Goal: Information Seeking & Learning: Learn about a topic

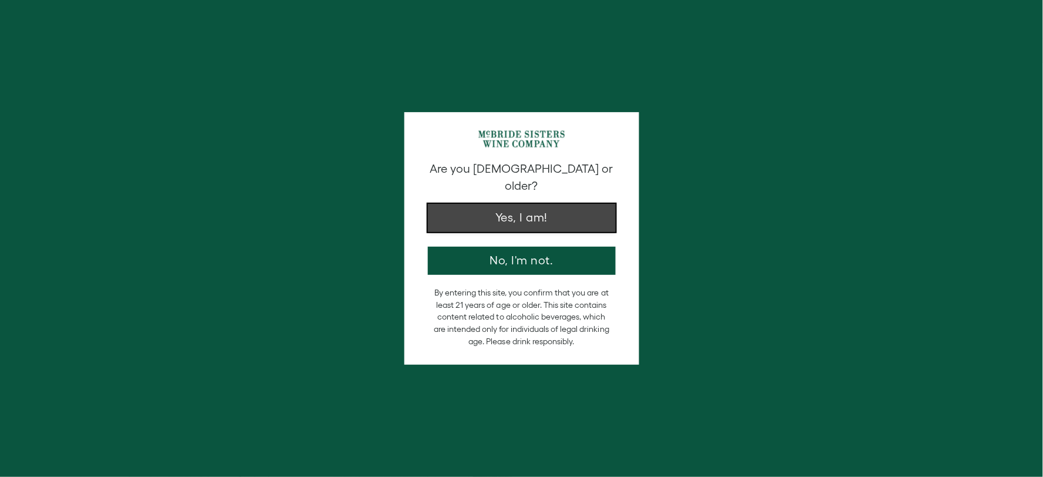
click at [584, 213] on button "Yes, I am!" at bounding box center [522, 218] width 188 height 28
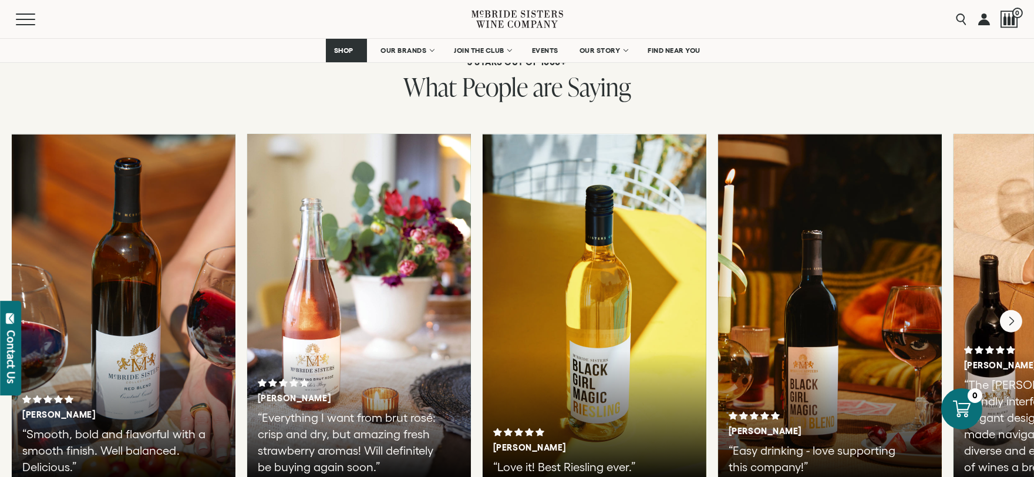
scroll to position [2251, 0]
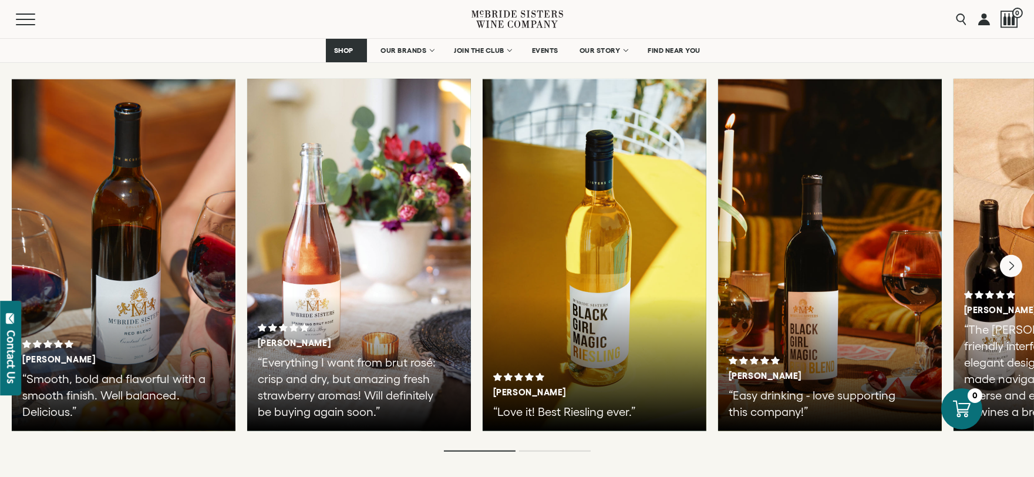
click at [85, 237] on div "Tiesha B. “Smooth, bold and flavorful with a smooth finish. Well balanced. Deli…" at bounding box center [124, 255] width 224 height 352
click at [116, 116] on div at bounding box center [124, 255] width 224 height 352
click at [544, 147] on div at bounding box center [595, 255] width 224 height 352
drag, startPoint x: 882, startPoint y: 143, endPoint x: 606, endPoint y: 386, distance: 367.3
click at [606, 386] on div "5 STARS OUT OF 1000+ What People are Saying Tiesha B. “Smooth, bold and flavorf…" at bounding box center [517, 227] width 1034 height 569
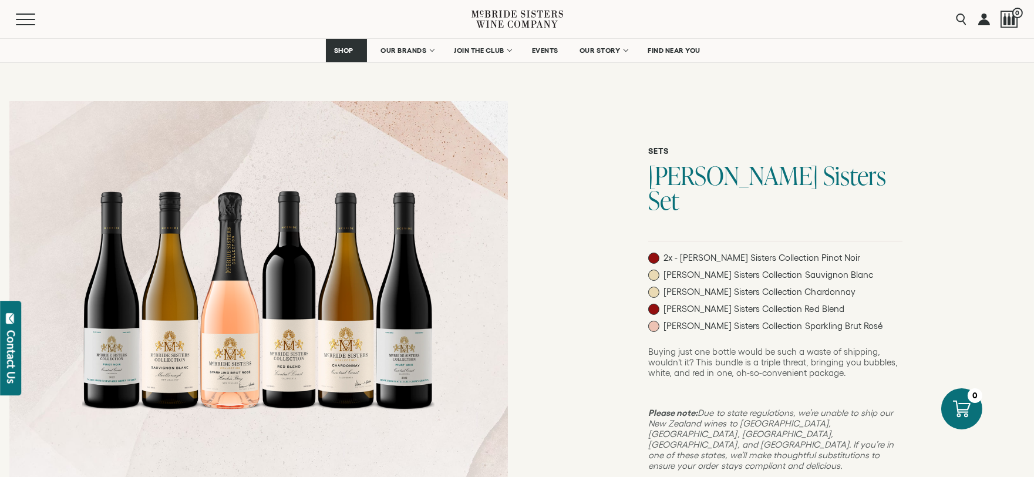
scroll to position [0, 0]
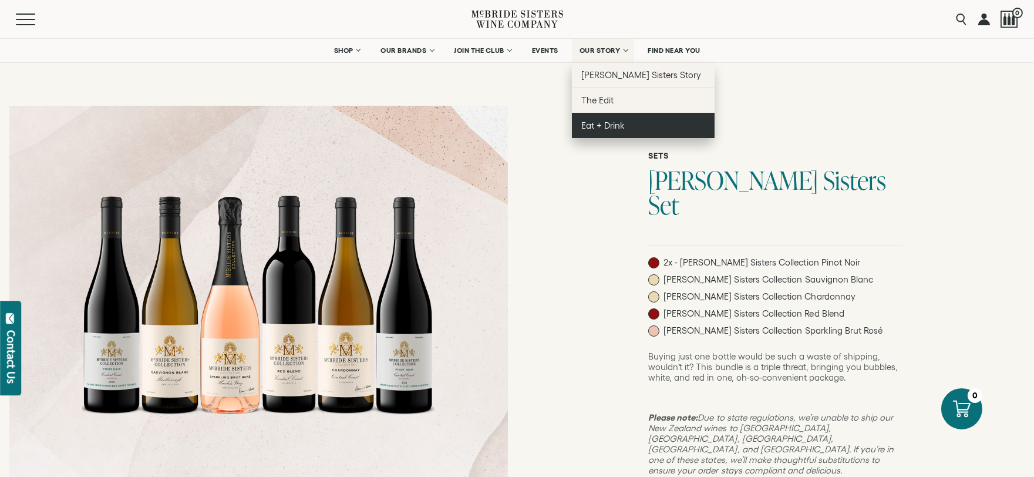
click at [606, 122] on span "Eat + Drink" at bounding box center [602, 125] width 43 height 10
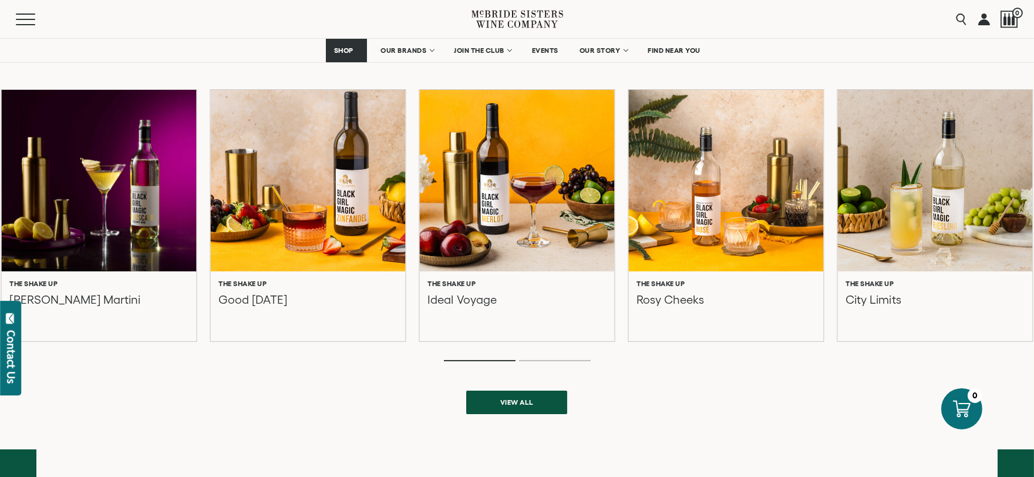
scroll to position [367, 0]
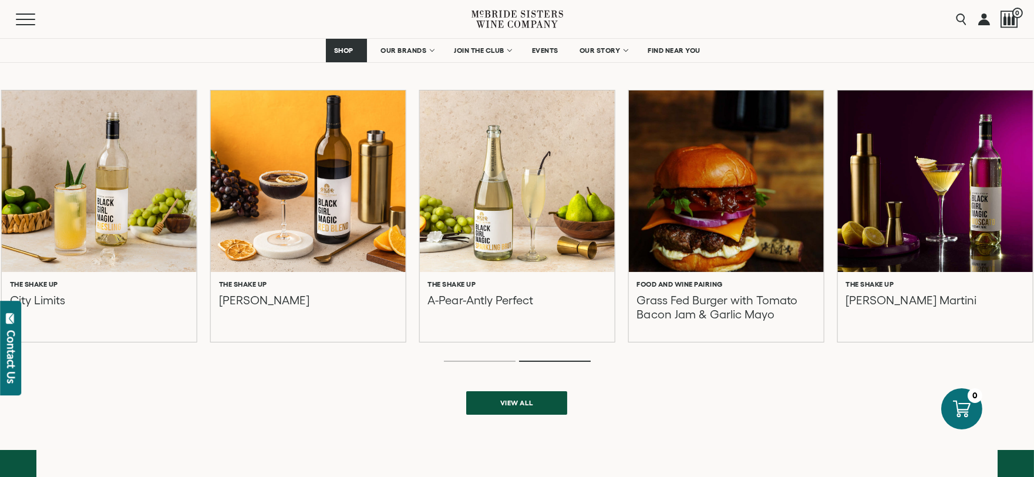
click at [994, 166] on div at bounding box center [935, 181] width 214 height 200
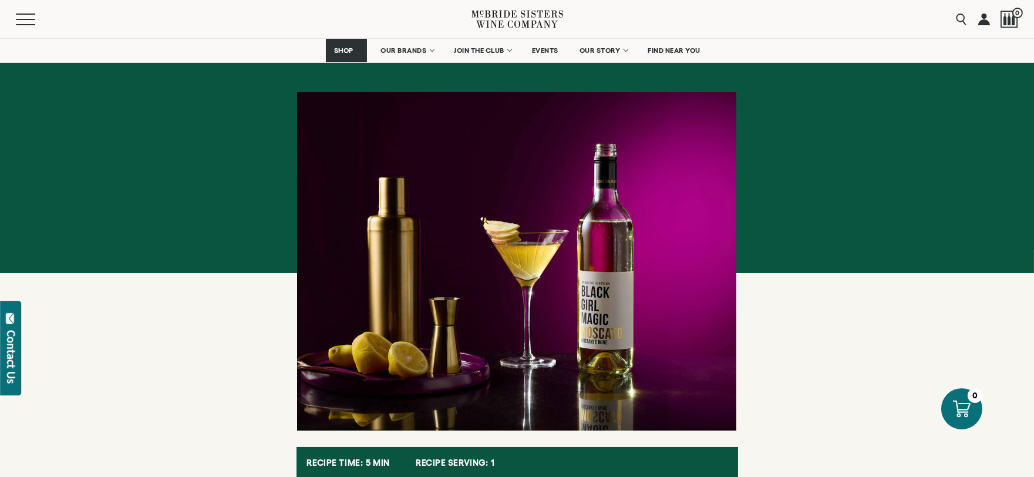
scroll to position [146, 0]
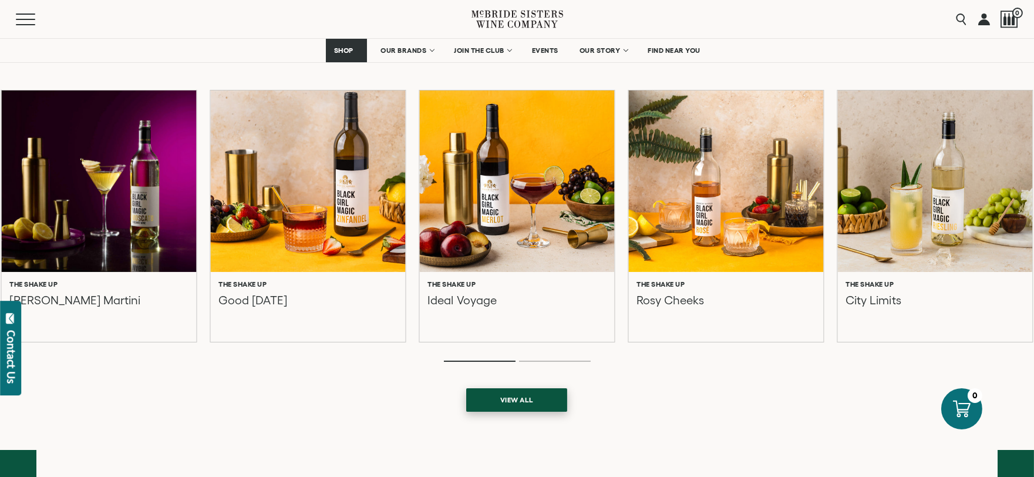
click at [541, 397] on span "View all" at bounding box center [517, 399] width 75 height 23
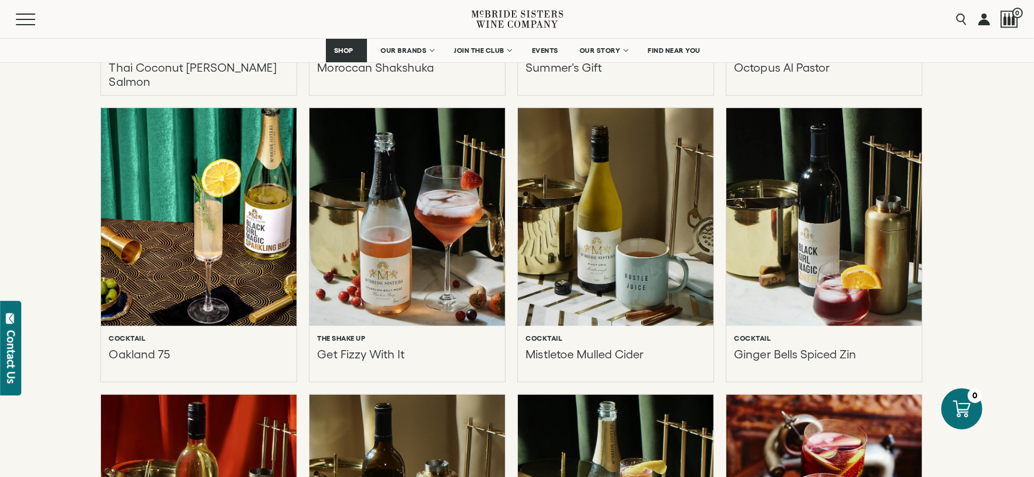
scroll to position [1705, 0]
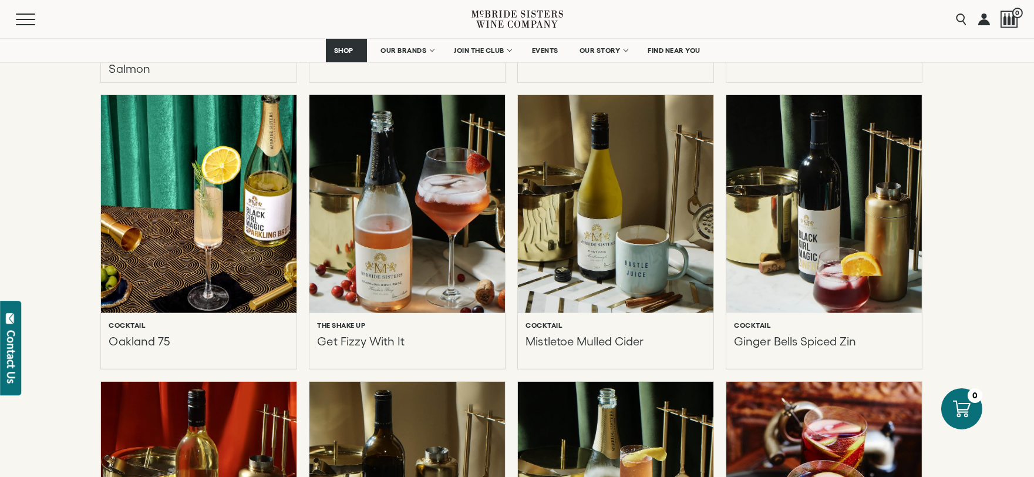
drag, startPoint x: 406, startPoint y: 221, endPoint x: 353, endPoint y: 173, distance: 71.0
click at [353, 173] on div at bounding box center [406, 205] width 215 height 240
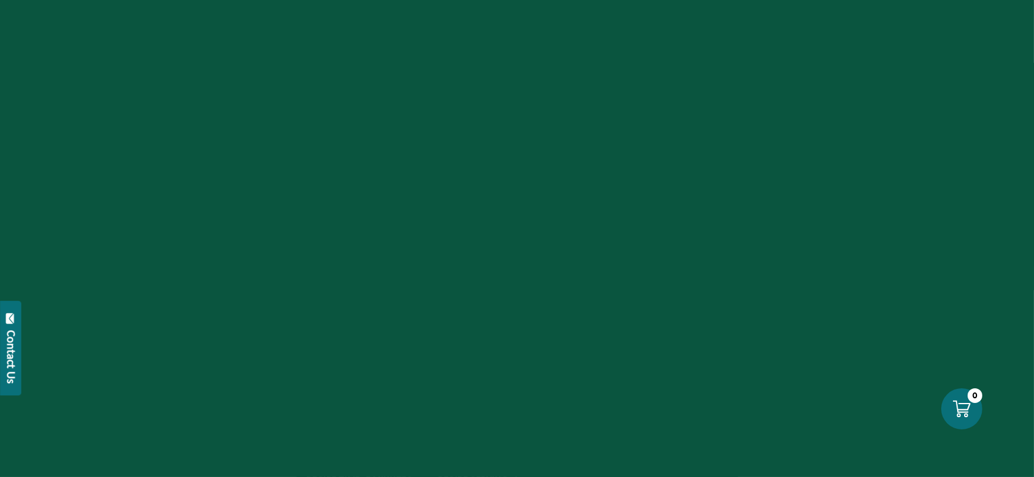
scroll to position [128, 0]
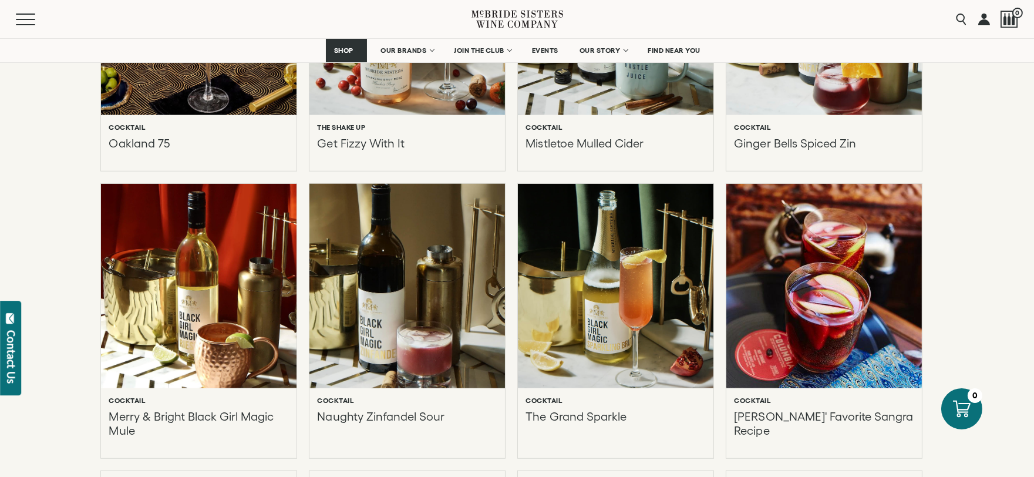
scroll to position [1909, 0]
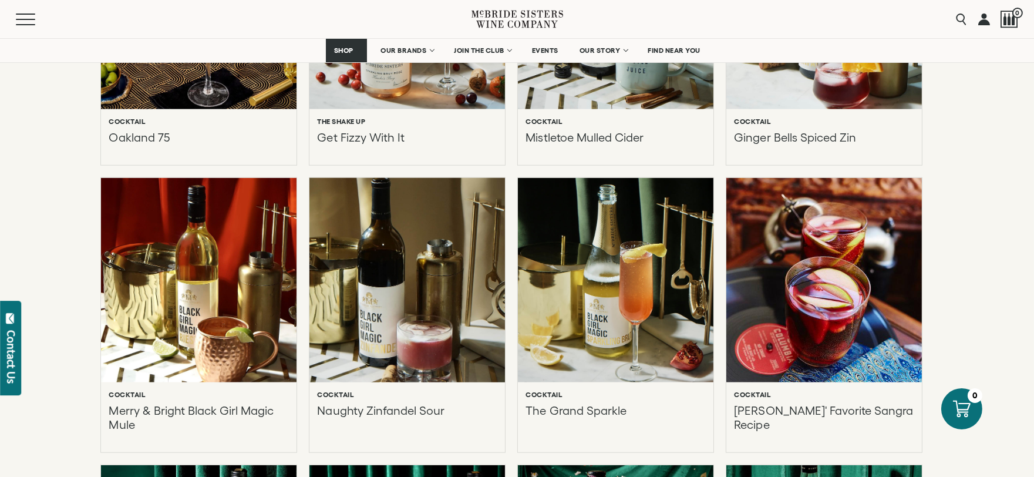
click at [476, 431] on div "Cocktail Naughty Zinfandel Sour" at bounding box center [406, 417] width 195 height 70
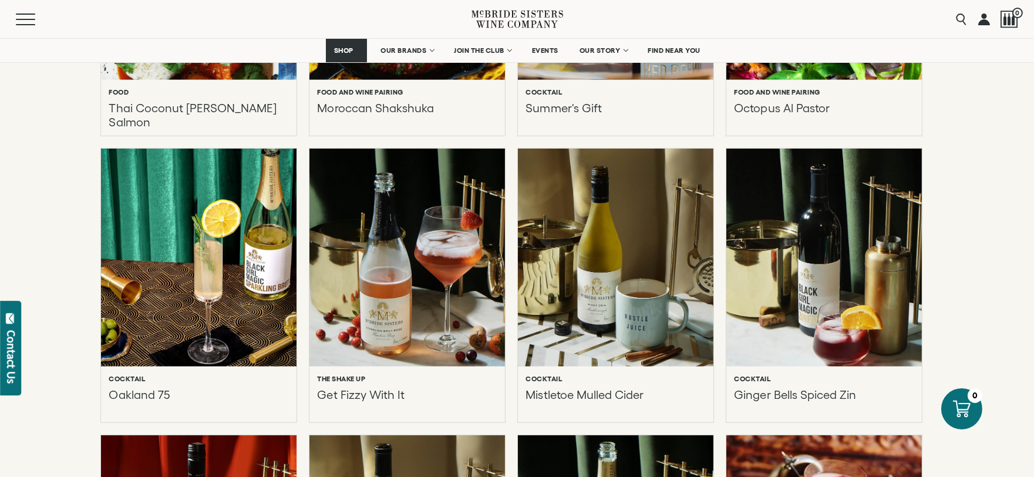
scroll to position [1640, 0]
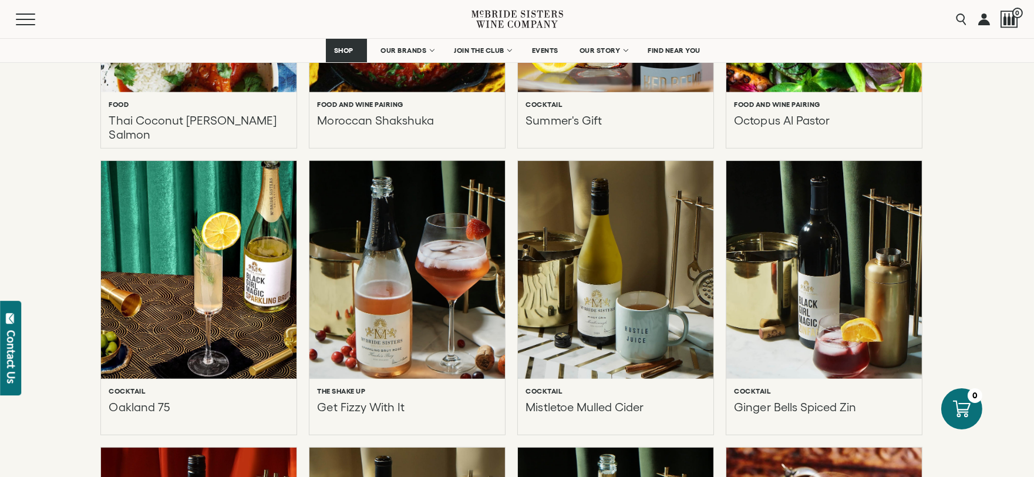
click at [443, 267] on div at bounding box center [406, 270] width 215 height 240
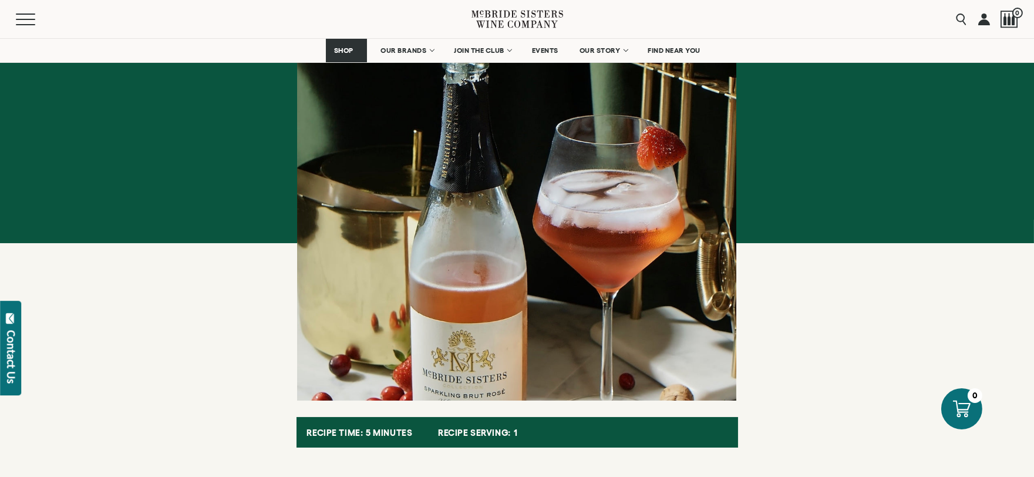
scroll to position [128, 0]
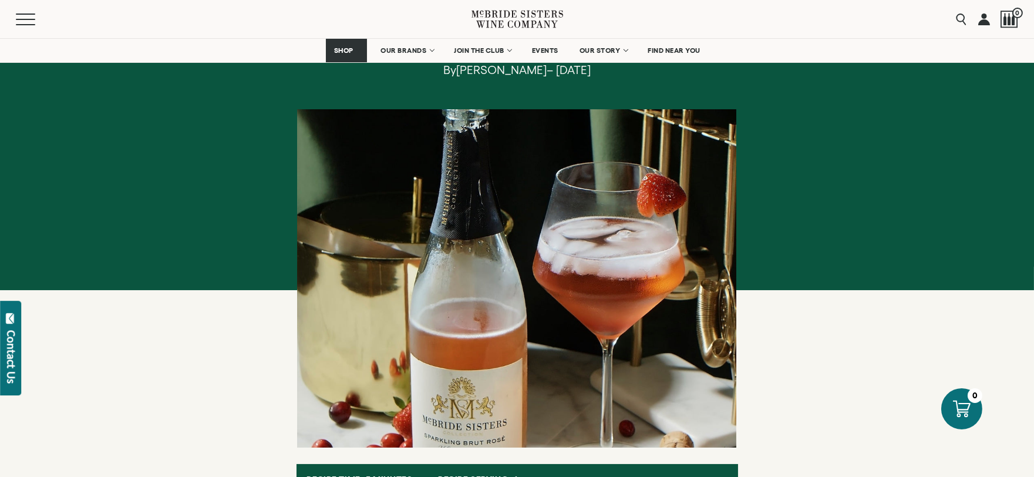
drag, startPoint x: 443, startPoint y: 267, endPoint x: 422, endPoint y: 281, distance: 25.9
click at [422, 281] on div at bounding box center [516, 278] width 439 height 338
drag, startPoint x: 422, startPoint y: 282, endPoint x: 527, endPoint y: 400, distance: 158.4
click at [527, 400] on div at bounding box center [516, 278] width 439 height 338
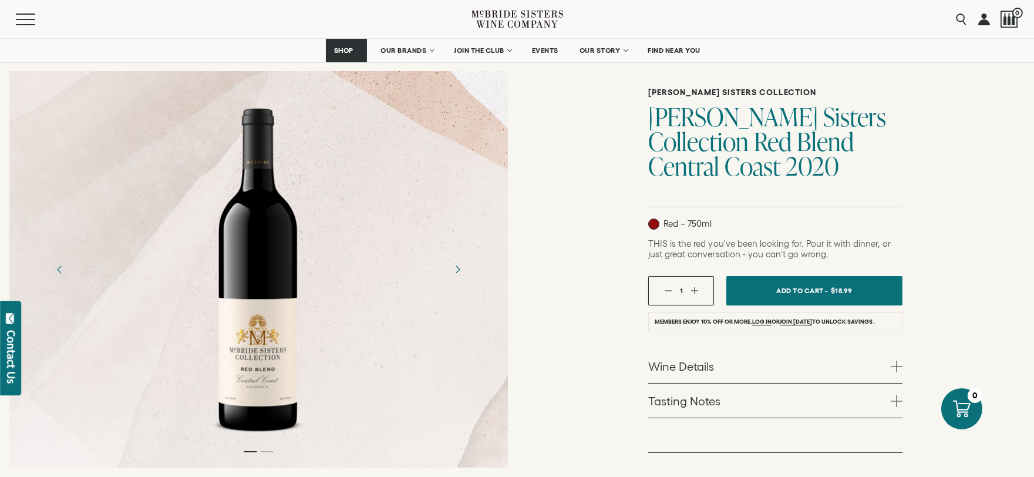
scroll to position [148, 0]
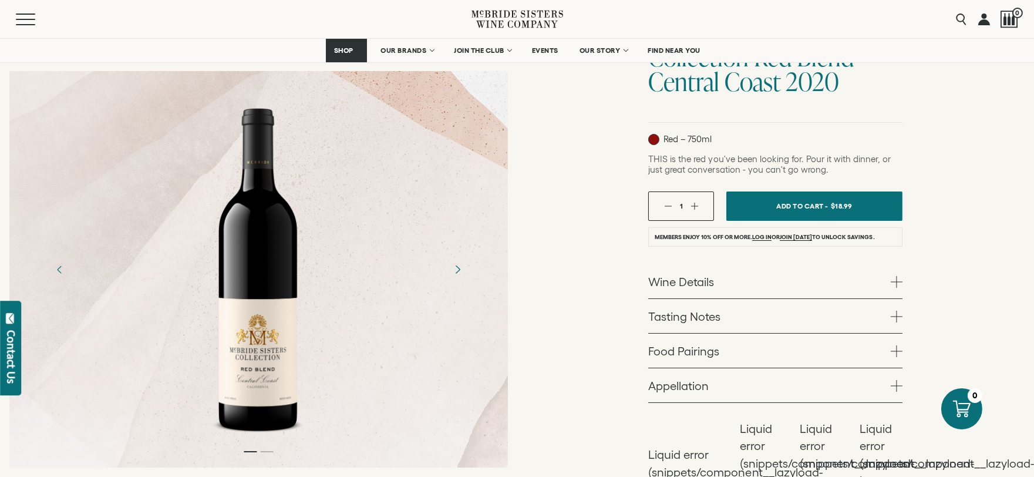
click at [463, 271] on icon "Next" at bounding box center [457, 269] width 21 height 21
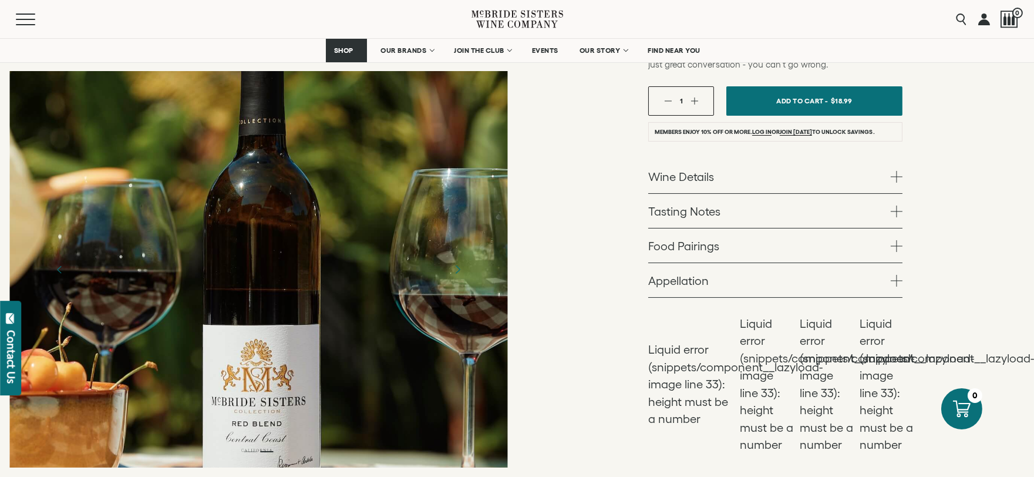
scroll to position [279, 0]
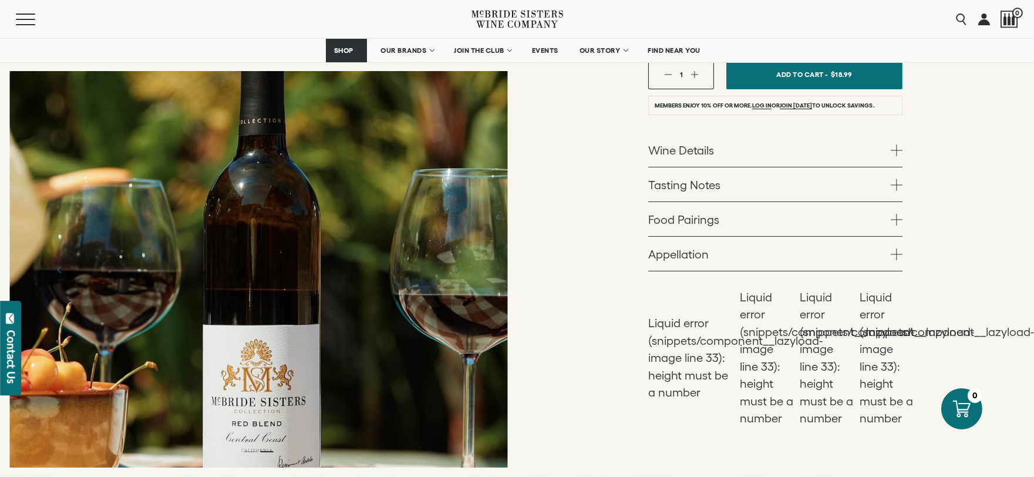
click at [355, 302] on div at bounding box center [258, 269] width 498 height 396
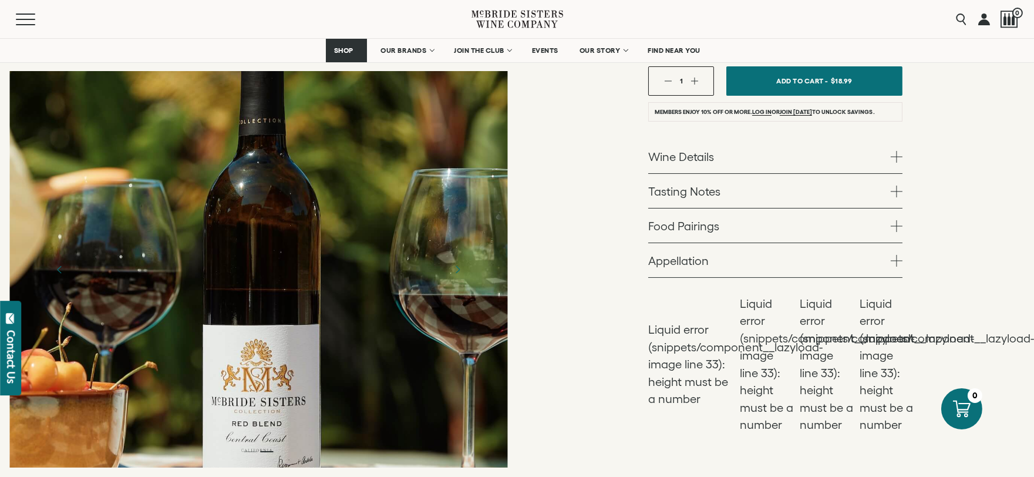
scroll to position [272, 0]
click at [450, 269] on icon "Next" at bounding box center [457, 269] width 21 height 21
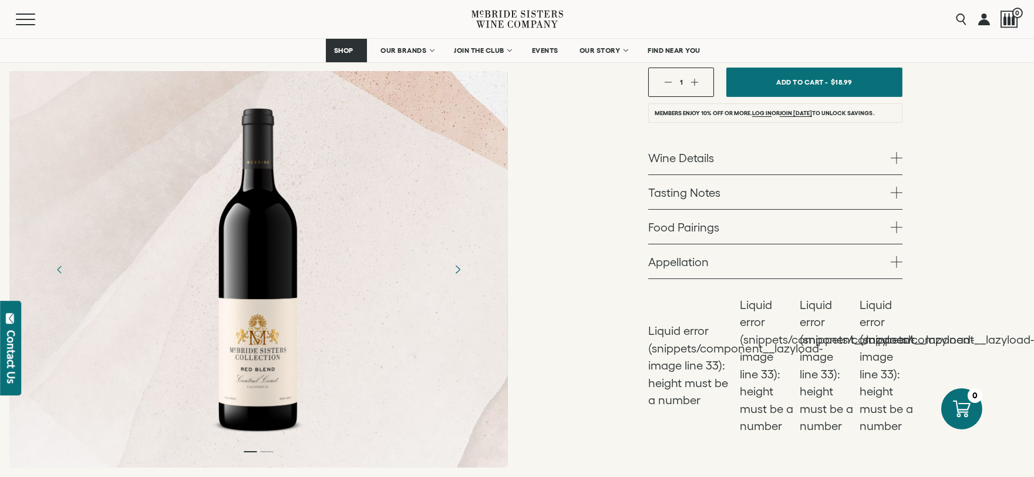
click at [450, 269] on icon "Next" at bounding box center [457, 269] width 21 height 21
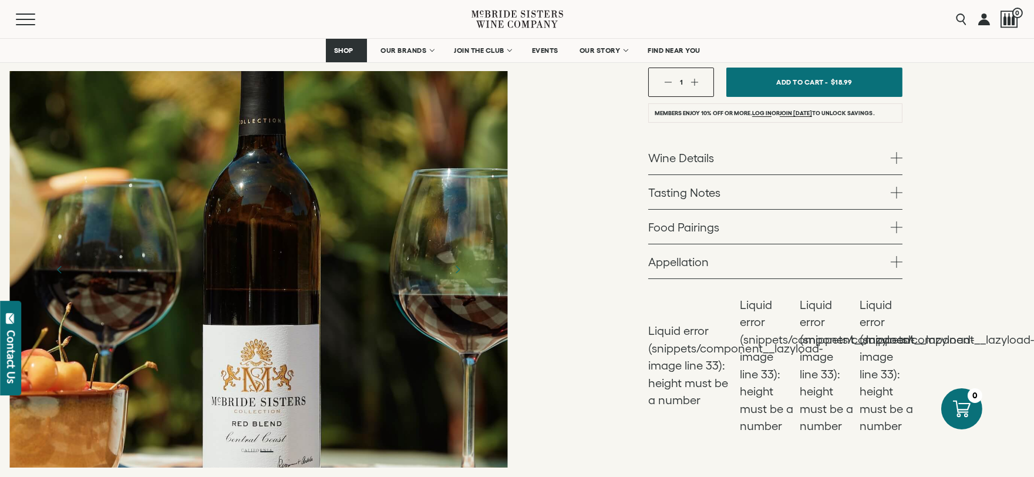
click at [545, 325] on div "[PERSON_NAME] Sisters Collection [PERSON_NAME] Sisters Collection Red Blend Cen…" at bounding box center [775, 154] width 517 height 660
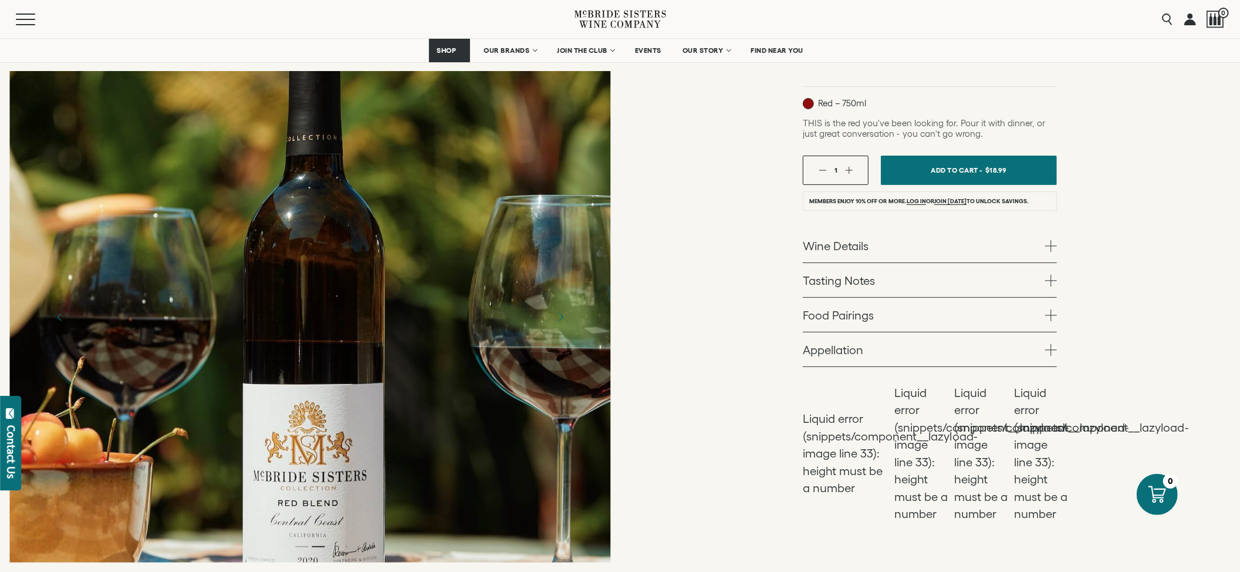
scroll to position [180, 0]
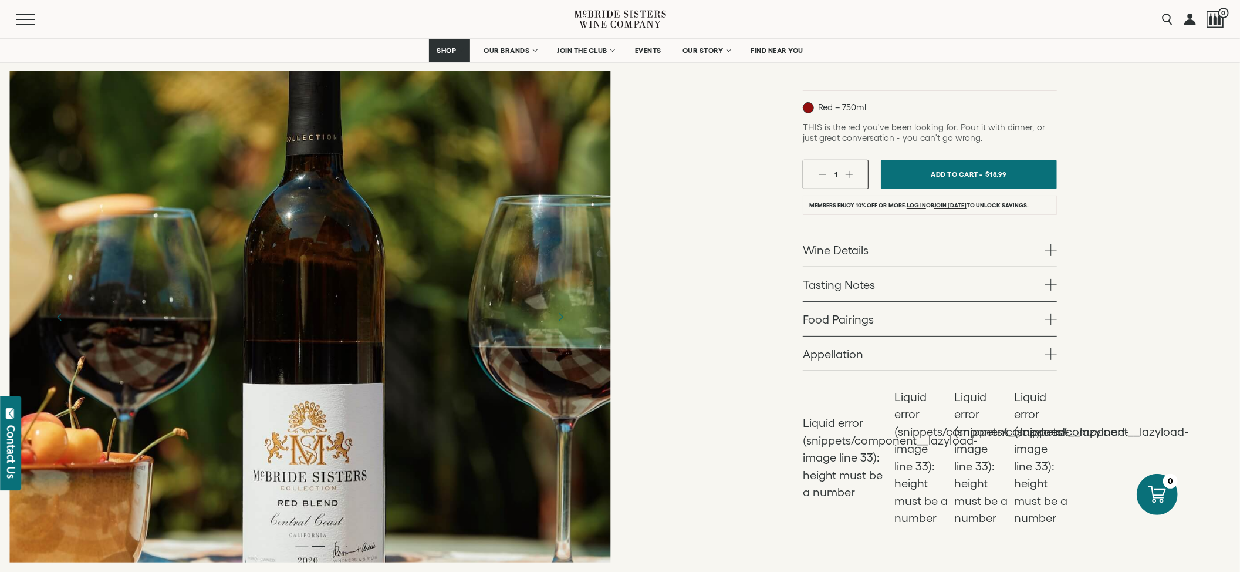
click at [564, 223] on div at bounding box center [310, 316] width 602 height 491
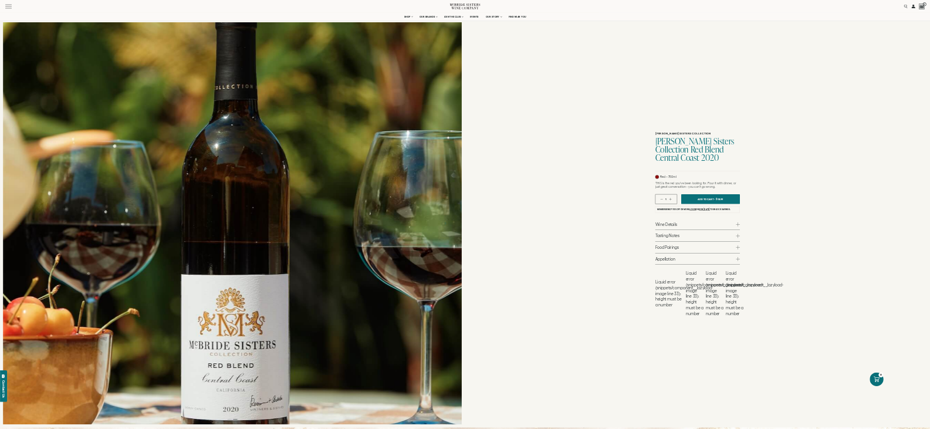
scroll to position [40, 0]
